Goal: Task Accomplishment & Management: Use online tool/utility

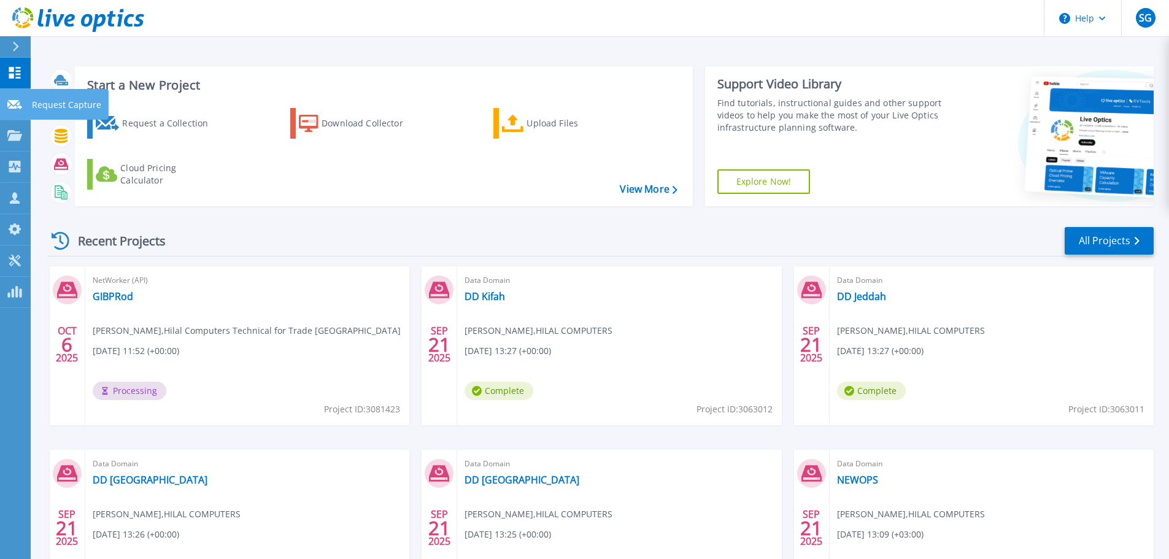
click at [26, 112] on link "Request Capture Request Capture" at bounding box center [15, 104] width 31 height 31
click at [11, 71] on icon at bounding box center [15, 73] width 12 height 12
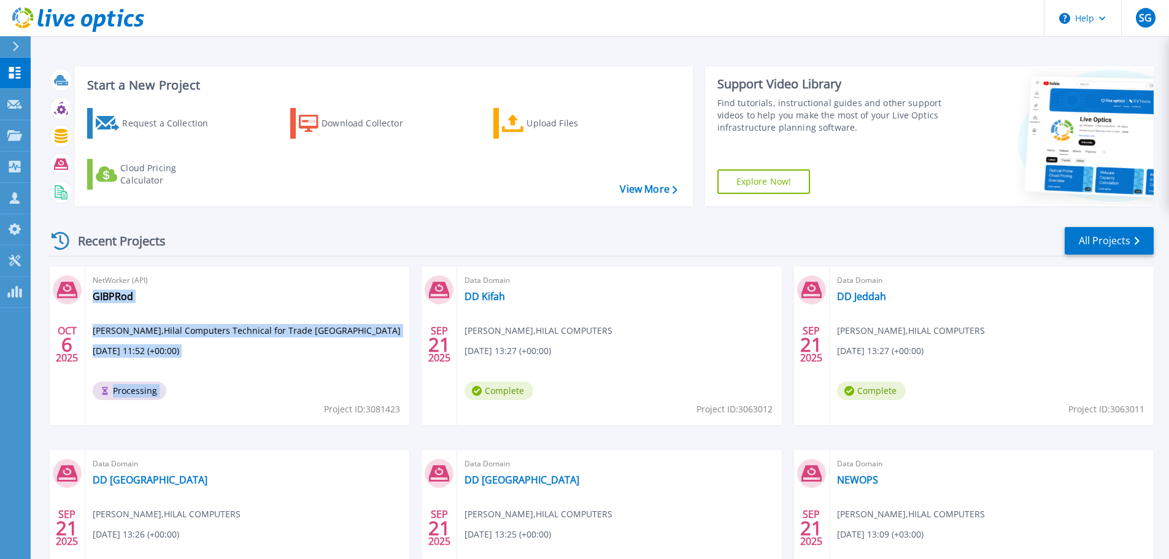
drag, startPoint x: 324, startPoint y: 409, endPoint x: 401, endPoint y: 415, distance: 77.6
click at [401, 415] on div "NetWorker (API) GIBPRod Sibi George , Hilal Computers Technical for Trade Co_SA…" at bounding box center [247, 345] width 324 height 159
click at [265, 399] on div "NetWorker (API) GIBPRod Sibi George , Hilal Computers Technical for Trade Co_SA…" at bounding box center [247, 345] width 324 height 159
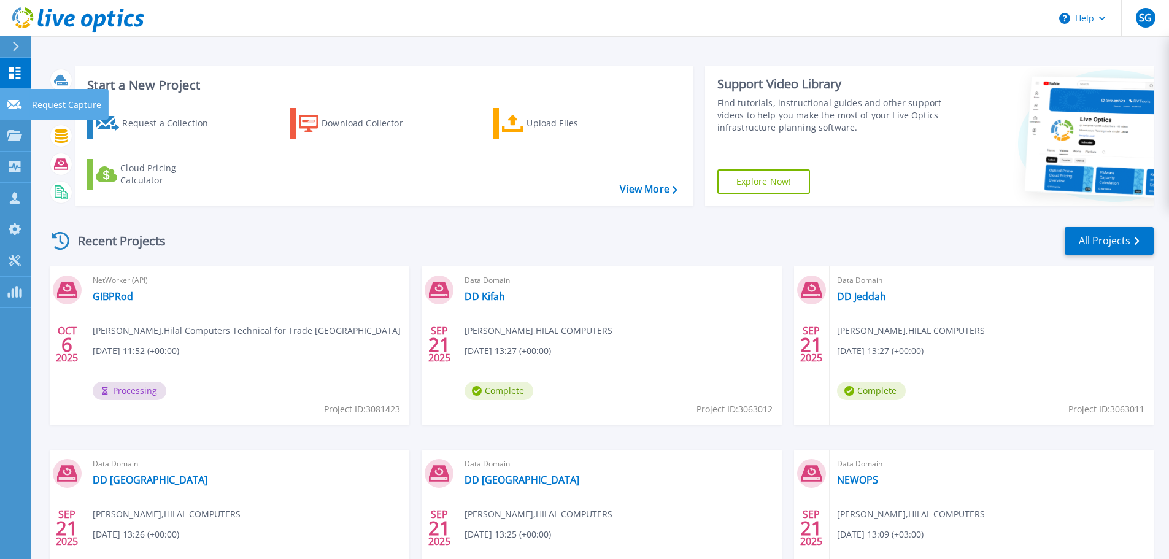
click at [20, 104] on icon at bounding box center [14, 104] width 15 height 9
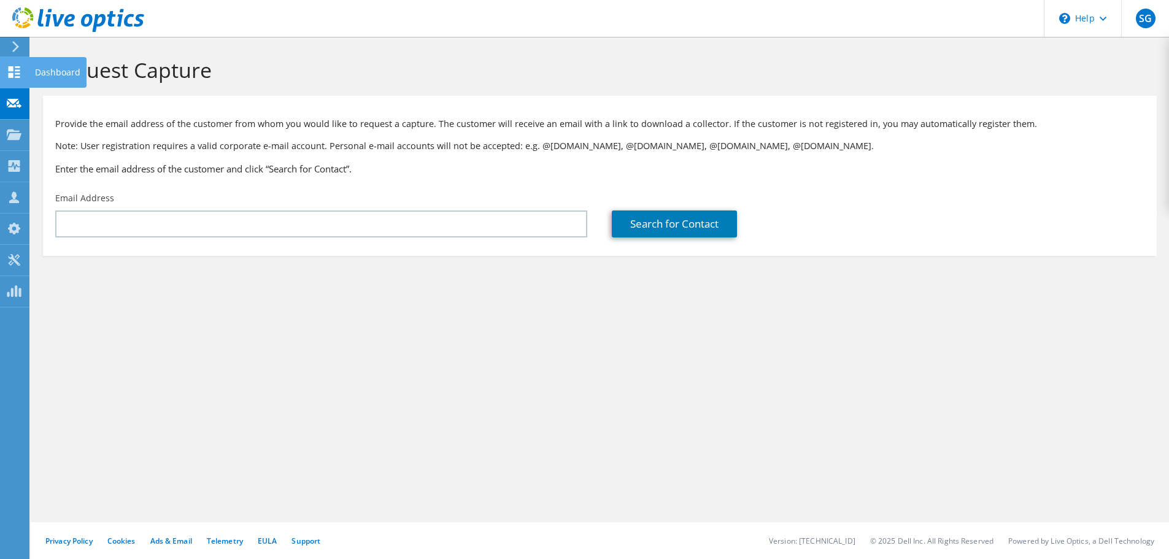
click at [17, 66] on icon at bounding box center [14, 72] width 15 height 12
click at [61, 72] on div "Dashboard" at bounding box center [58, 72] width 58 height 31
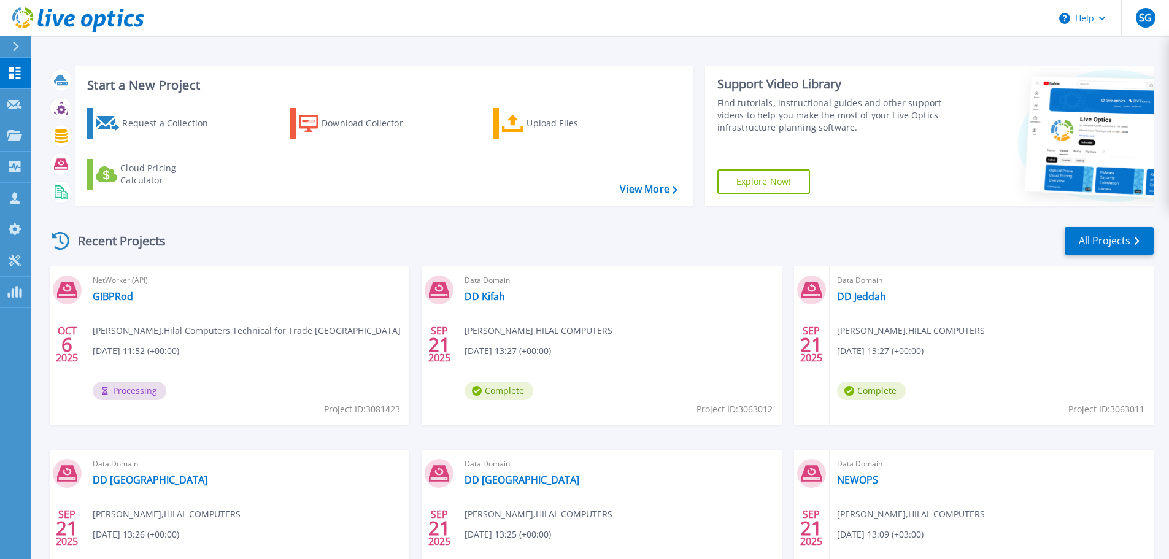
click at [282, 355] on div "NetWorker (API) GIBPRod Sibi George , Hilal Computers Technical for Trade Co_SA…" at bounding box center [247, 345] width 324 height 159
click at [16, 106] on icon at bounding box center [14, 104] width 15 height 9
click at [19, 66] on link "Dashboard Dashboard" at bounding box center [15, 73] width 31 height 31
click at [113, 295] on link "GIBPRod" at bounding box center [113, 296] width 41 height 12
